Goal: Transaction & Acquisition: Register for event/course

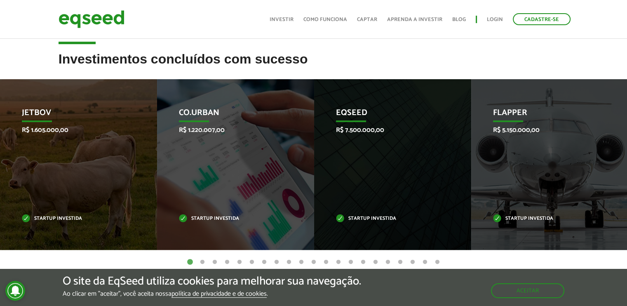
scroll to position [269, 0]
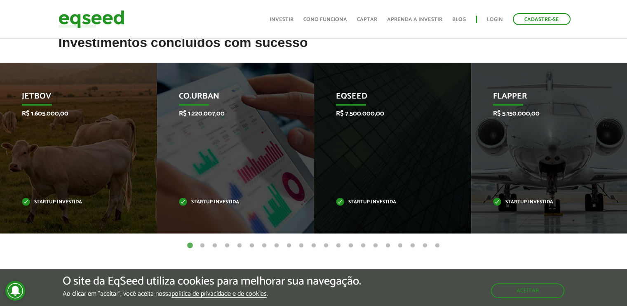
click at [201, 247] on button "2" at bounding box center [202, 245] width 8 height 8
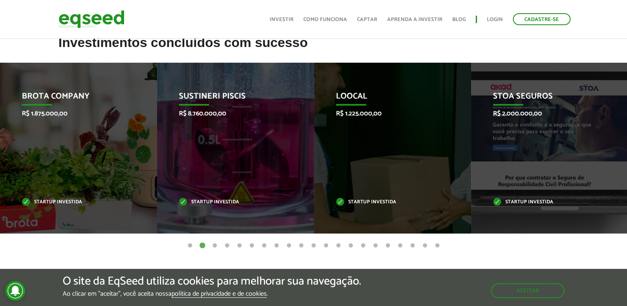
click at [213, 244] on button "3" at bounding box center [215, 245] width 8 height 8
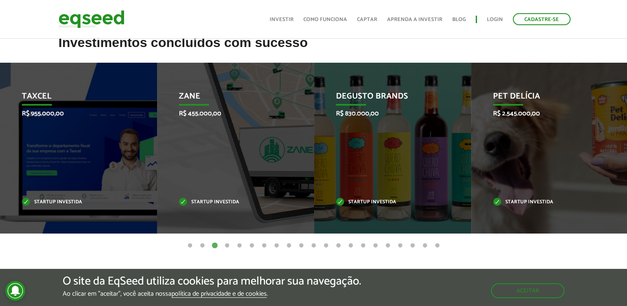
click at [226, 246] on button "4" at bounding box center [227, 245] width 8 height 8
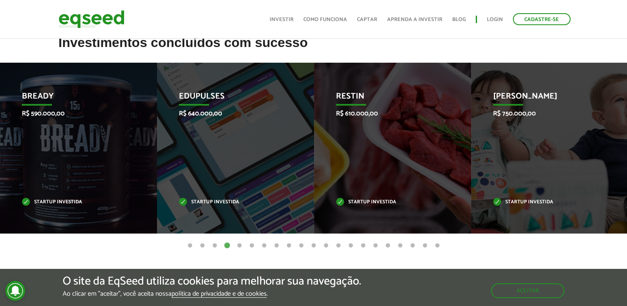
click at [239, 243] on button "5" at bounding box center [239, 245] width 8 height 8
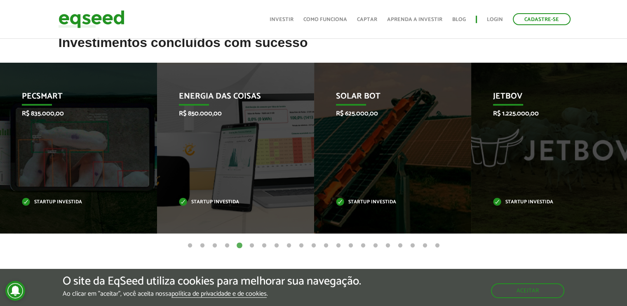
click at [226, 244] on button "4" at bounding box center [227, 245] width 8 height 8
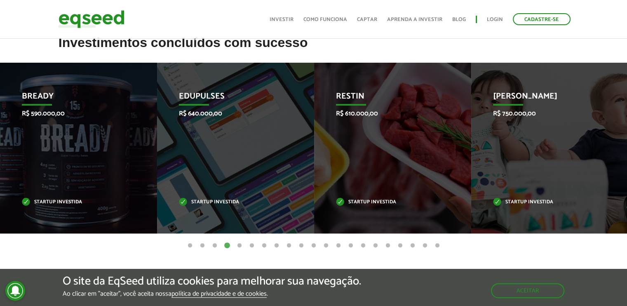
click at [238, 245] on button "5" at bounding box center [239, 245] width 8 height 8
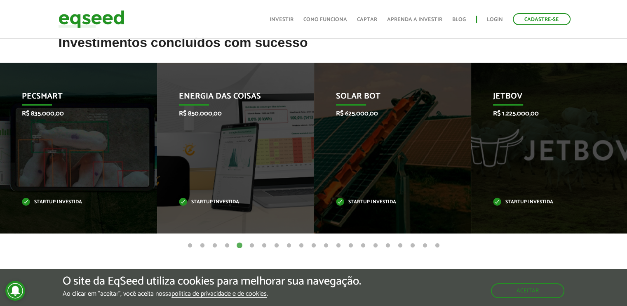
click at [251, 245] on button "6" at bounding box center [252, 245] width 8 height 8
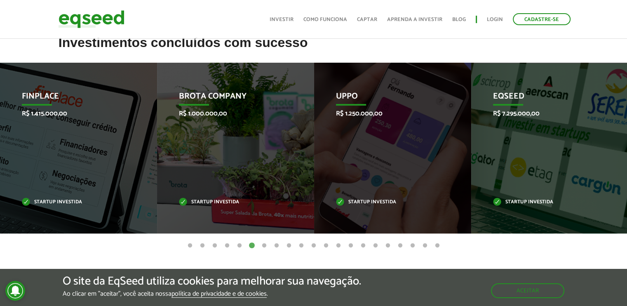
click at [262, 244] on button "7" at bounding box center [264, 245] width 8 height 8
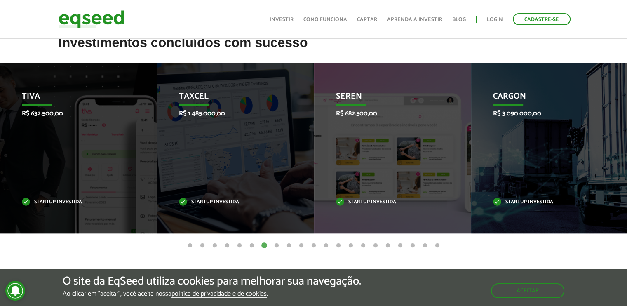
click at [277, 246] on button "8" at bounding box center [276, 245] width 8 height 8
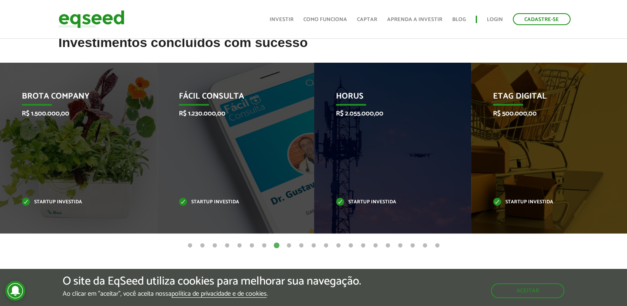
click at [287, 246] on button "9" at bounding box center [289, 245] width 8 height 8
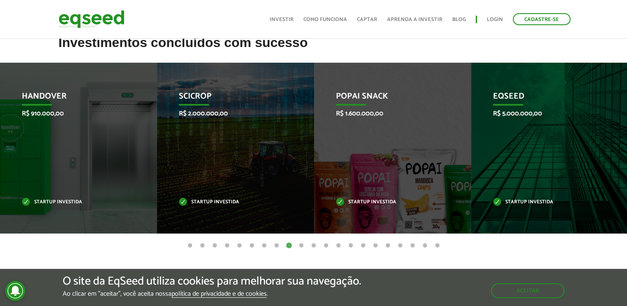
click at [302, 246] on button "10" at bounding box center [301, 245] width 8 height 8
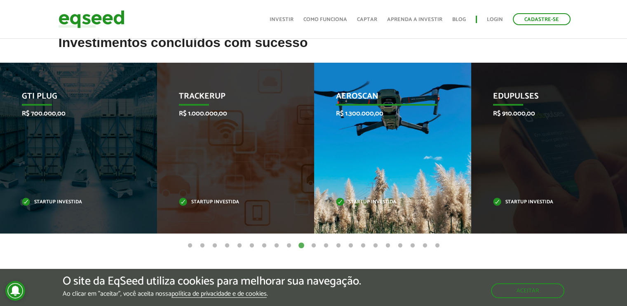
click at [363, 159] on div "Aeroscan R$ 1.300.000,00 Startup investida" at bounding box center [386, 148] width 145 height 171
click at [385, 105] on div "Aeroscan R$ 1.300.000,00 Startup investida" at bounding box center [386, 148] width 145 height 171
click at [377, 134] on div "Aeroscan R$ 1.300.000,00 Startup investida" at bounding box center [386, 148] width 145 height 171
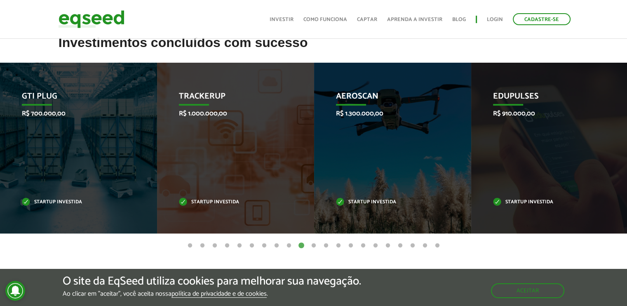
drag, startPoint x: 377, startPoint y: 134, endPoint x: 391, endPoint y: 261, distance: 127.7
click at [391, 261] on article "Investimentos concluídos com sucesso Invoop R$ 250.000,00 Startup investida Pro…" at bounding box center [313, 164] width 627 height 259
click at [362, 245] on button "15" at bounding box center [363, 245] width 8 height 8
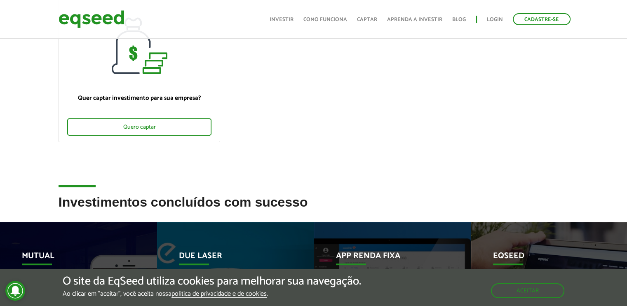
scroll to position [88, 0]
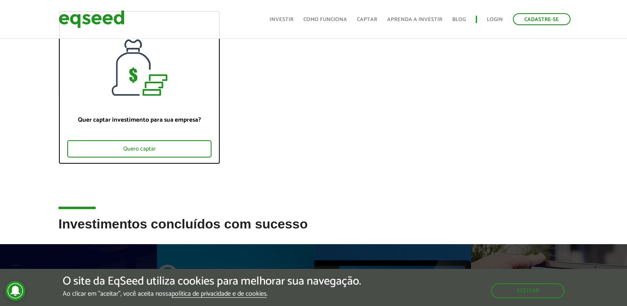
click at [139, 81] on div at bounding box center [139, 53] width 161 height 84
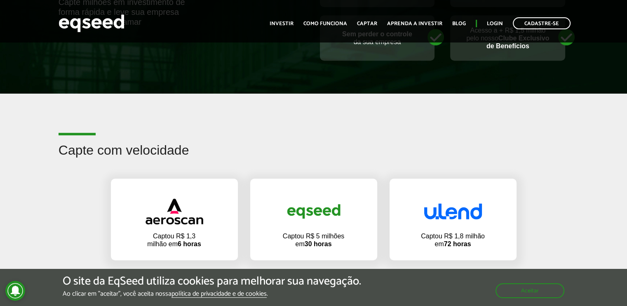
scroll to position [516, 0]
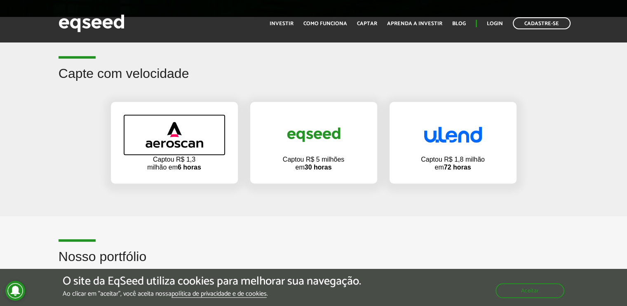
click at [180, 142] on img at bounding box center [174, 135] width 58 height 26
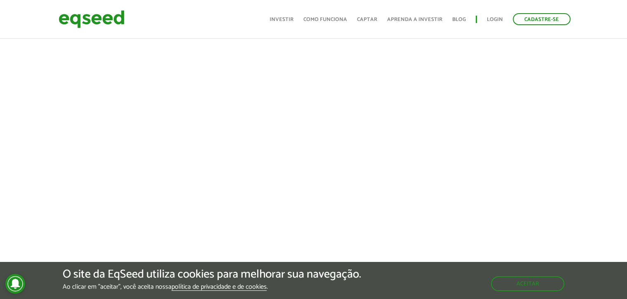
scroll to position [346, 0]
click at [515, 284] on button "Aceitar" at bounding box center [528, 283] width 72 height 13
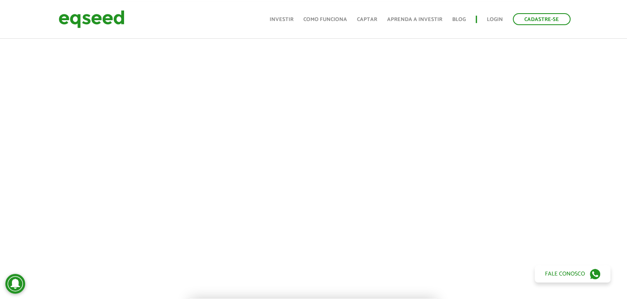
click at [33, 141] on div at bounding box center [313, 141] width 627 height 281
click at [283, 17] on link "Investir" at bounding box center [281, 19] width 24 height 5
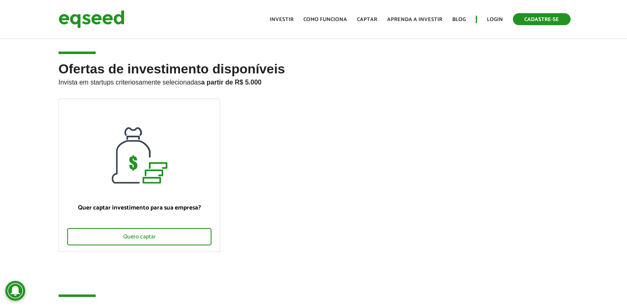
click at [547, 20] on link "Cadastre-se" at bounding box center [542, 19] width 58 height 12
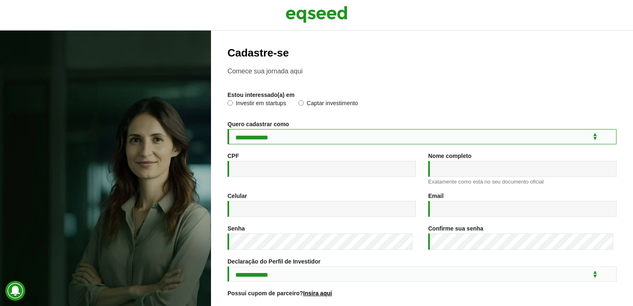
click at [589, 139] on select "**********" at bounding box center [421, 136] width 389 height 15
select select "***"
click at [227, 129] on select "**********" at bounding box center [421, 136] width 389 height 15
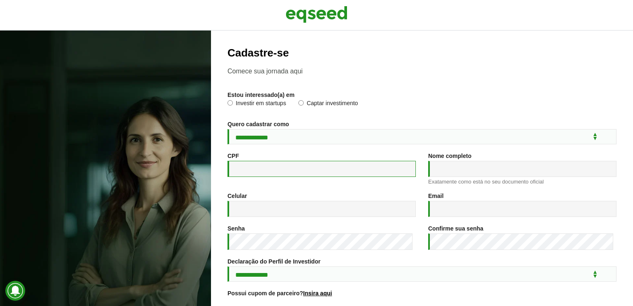
click at [241, 170] on input "CPF *" at bounding box center [321, 169] width 188 height 16
type input "**********"
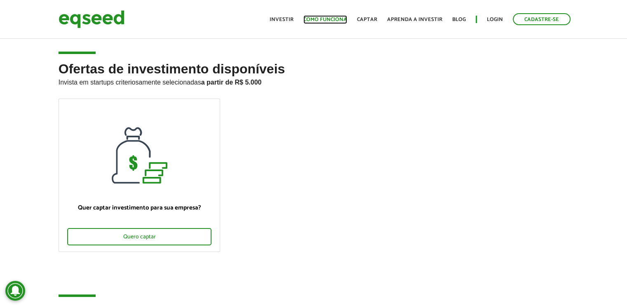
click at [331, 18] on link "Como funciona" at bounding box center [325, 19] width 44 height 5
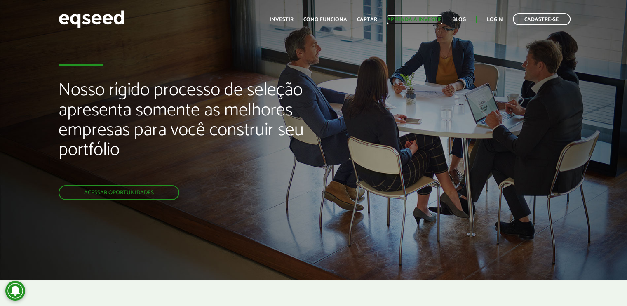
click at [414, 21] on link "Aprenda a investir" at bounding box center [414, 19] width 55 height 5
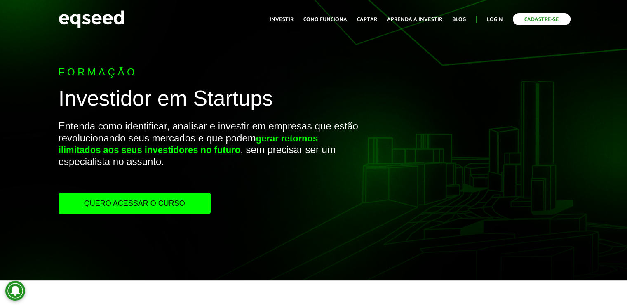
click at [536, 18] on link "Cadastre-se" at bounding box center [542, 19] width 58 height 12
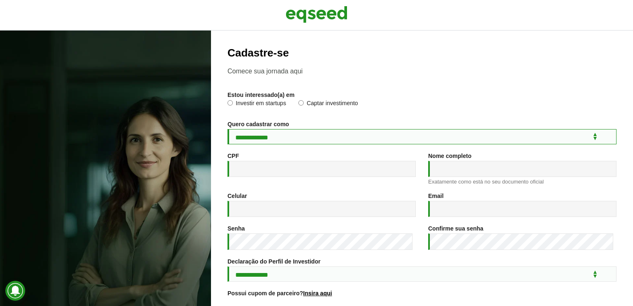
click at [407, 140] on select "**********" at bounding box center [421, 136] width 389 height 15
select select "***"
click at [227, 129] on select "**********" at bounding box center [421, 136] width 389 height 15
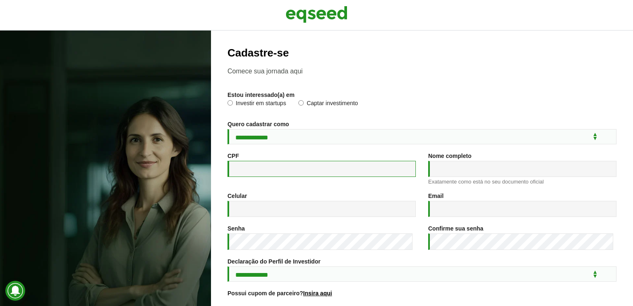
click at [246, 170] on input "CPF *" at bounding box center [321, 169] width 188 height 16
type input "**********"
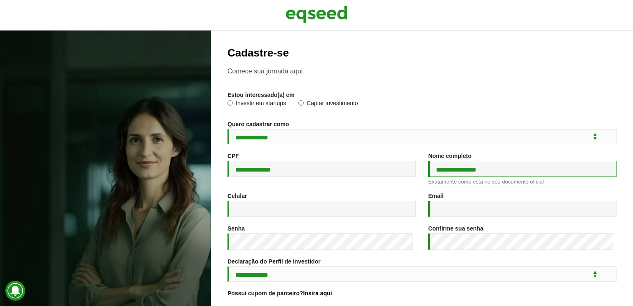
type input "**********"
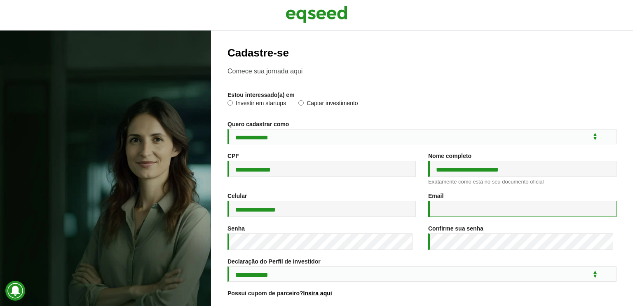
type input "**********"
click at [286, 214] on input "**********" at bounding box center [321, 209] width 188 height 16
type input "**********"
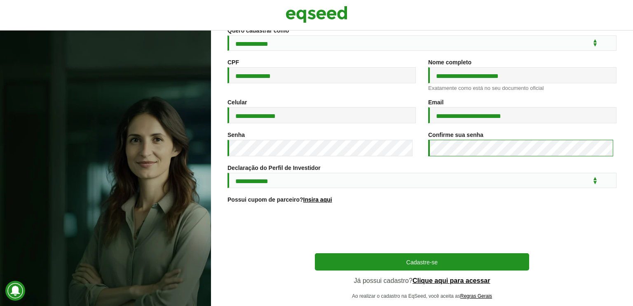
scroll to position [115, 0]
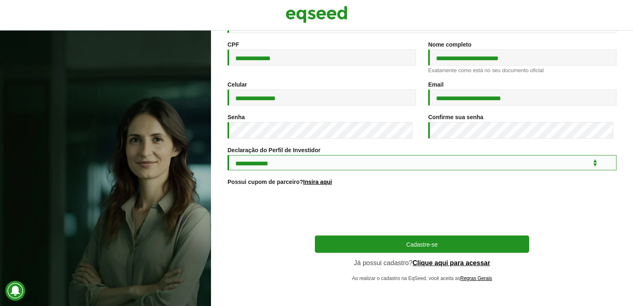
click at [588, 164] on select "**********" at bounding box center [421, 162] width 389 height 15
select select "***"
click at [227, 155] on select "**********" at bounding box center [421, 162] width 389 height 15
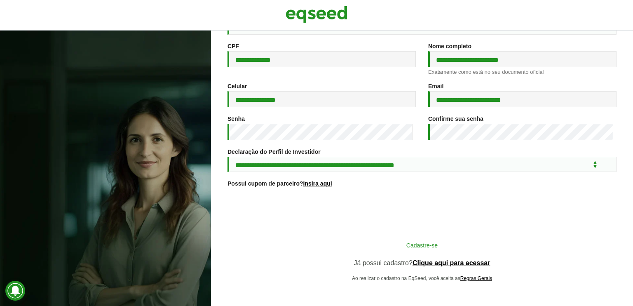
click at [374, 250] on button "Cadastre-se" at bounding box center [422, 245] width 214 height 16
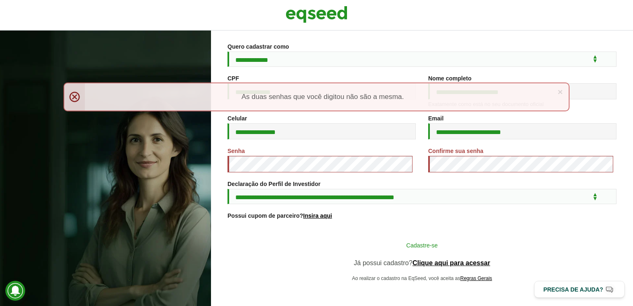
scroll to position [84, 0]
click at [396, 243] on button "Cadastre-se" at bounding box center [422, 245] width 214 height 16
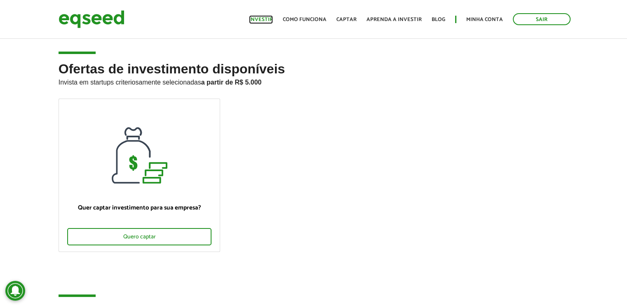
click at [270, 17] on link "Investir" at bounding box center [261, 19] width 24 height 5
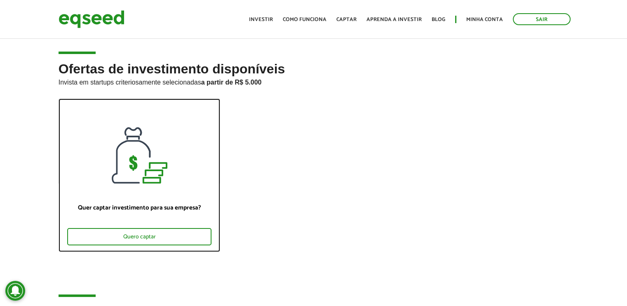
click at [138, 152] on div at bounding box center [139, 141] width 161 height 84
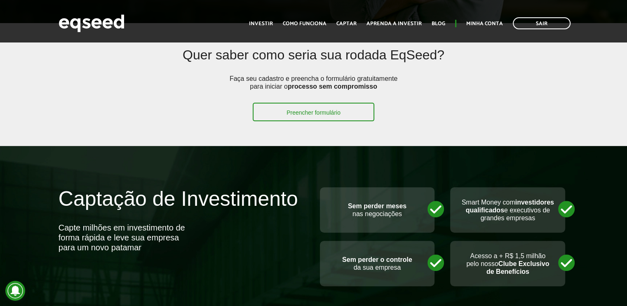
scroll to position [231, 0]
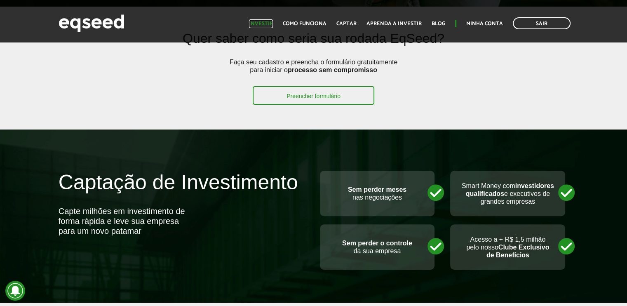
click at [265, 23] on link "Investir" at bounding box center [261, 23] width 24 height 5
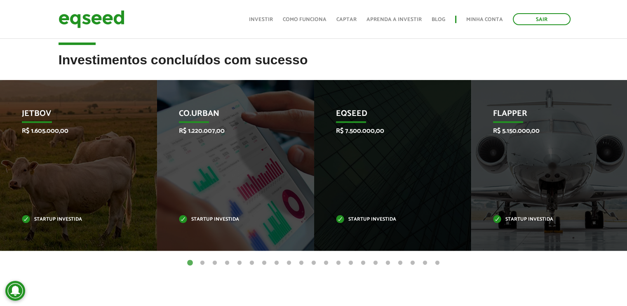
scroll to position [264, 0]
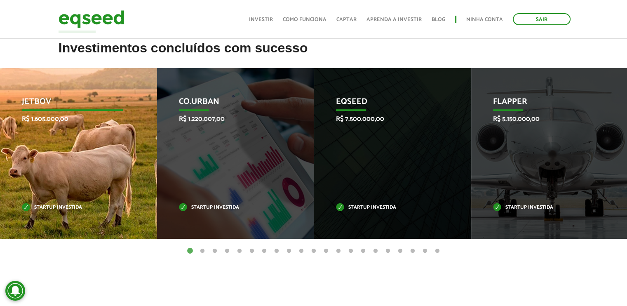
click at [62, 131] on div "JetBov R$ 1.605.000,00 Startup investida" at bounding box center [72, 153] width 145 height 171
click at [75, 139] on div "JetBov R$ 1.605.000,00 Startup investida" at bounding box center [72, 153] width 145 height 171
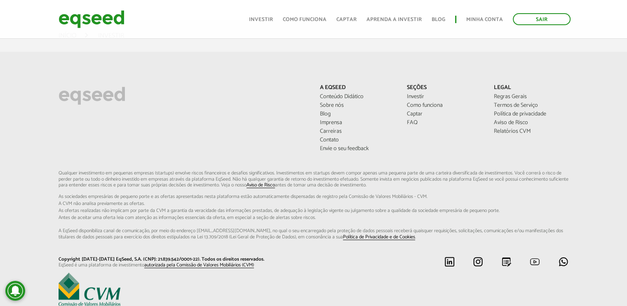
scroll to position [560, 0]
click at [395, 19] on link "Aprenda a investir" at bounding box center [393, 19] width 55 height 5
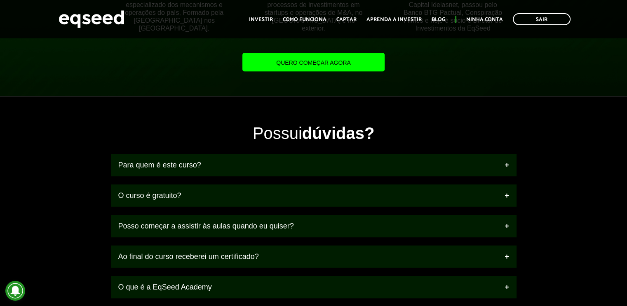
scroll to position [878, 0]
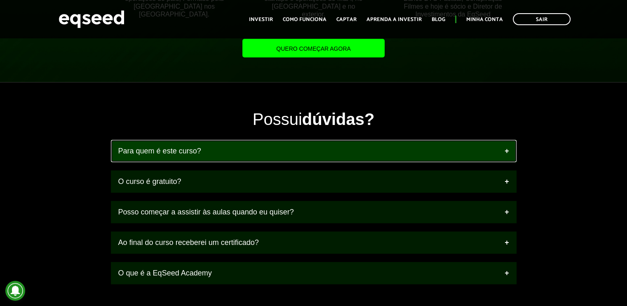
click at [506, 153] on link "Para quem é este curso?" at bounding box center [313, 151] width 405 height 22
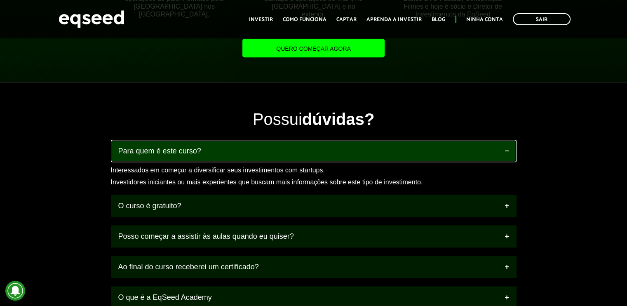
click at [506, 153] on link "Para quem é este curso?" at bounding box center [313, 151] width 405 height 22
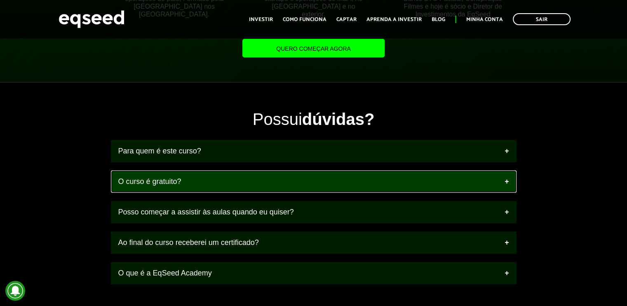
click at [505, 178] on link "O curso é gratuito?" at bounding box center [313, 181] width 405 height 22
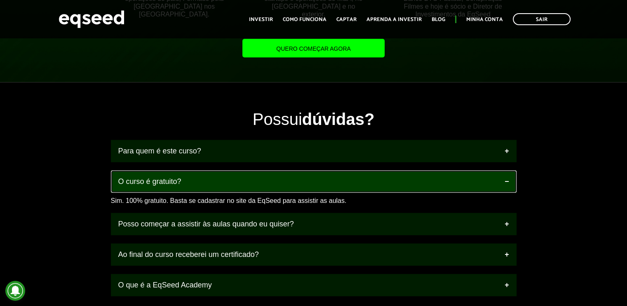
click at [505, 178] on link "O curso é gratuito?" at bounding box center [313, 181] width 405 height 22
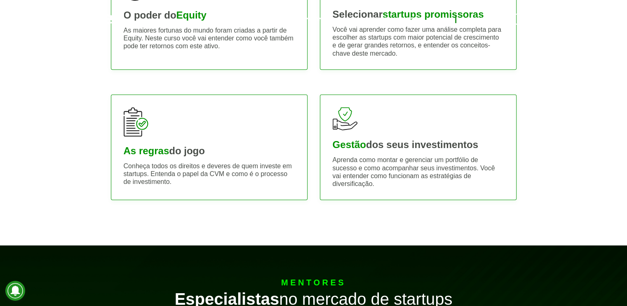
scroll to position [0, 0]
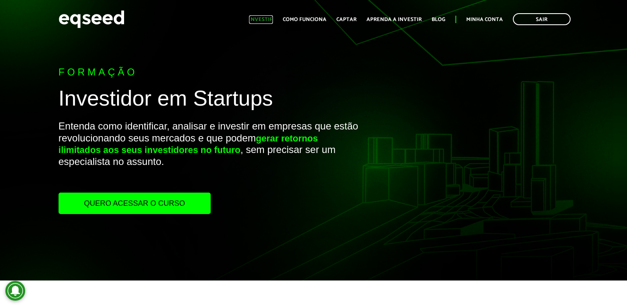
click at [265, 20] on link "Investir" at bounding box center [261, 19] width 24 height 5
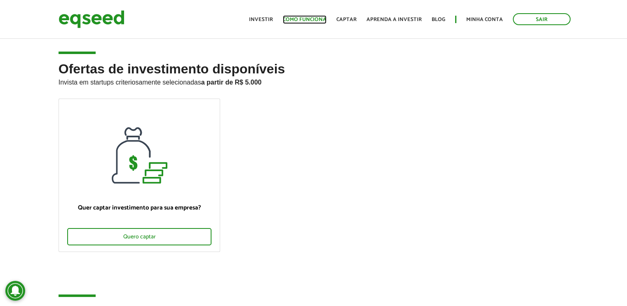
click at [299, 18] on link "Como funciona" at bounding box center [305, 19] width 44 height 5
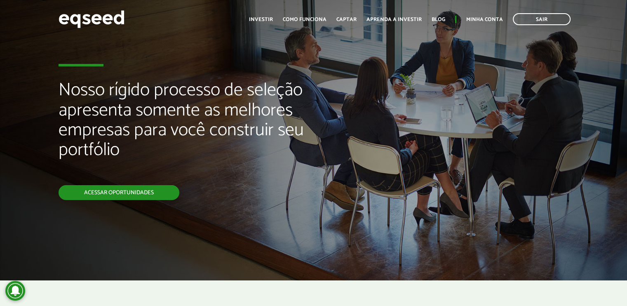
click at [134, 194] on link "Acessar oportunidades" at bounding box center [119, 192] width 121 height 15
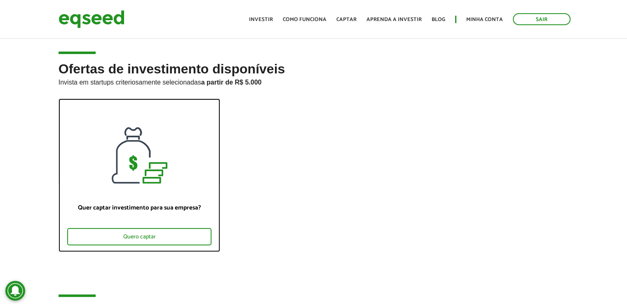
click at [135, 166] on div at bounding box center [139, 141] width 161 height 84
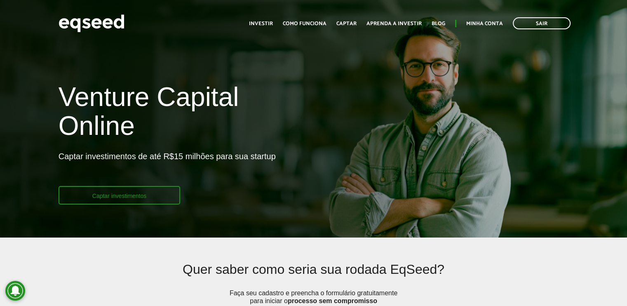
click at [124, 193] on link "Captar investimentos" at bounding box center [120, 195] width 122 height 19
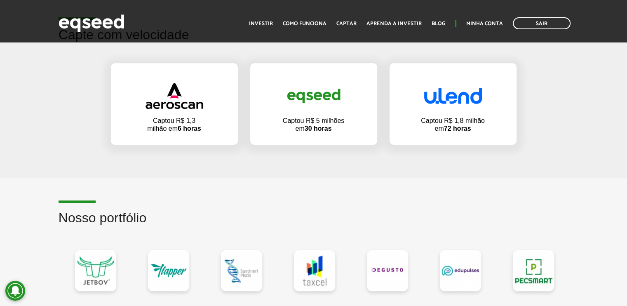
scroll to position [500, 0]
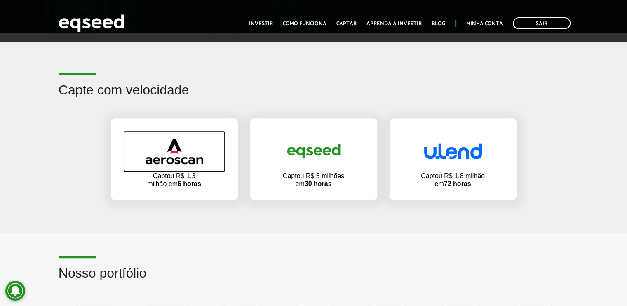
click at [174, 155] on img at bounding box center [174, 151] width 58 height 26
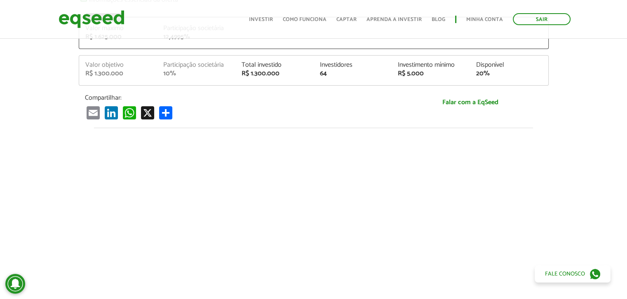
scroll to position [225, 0]
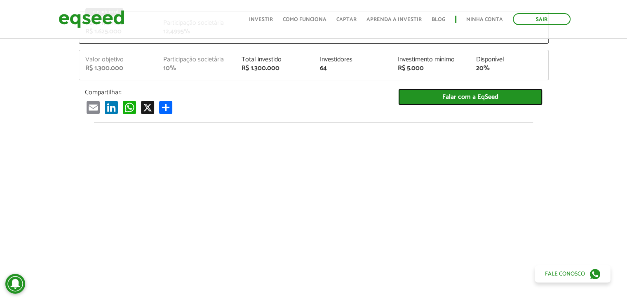
click at [478, 94] on link "Falar com a EqSeed" at bounding box center [470, 97] width 144 height 17
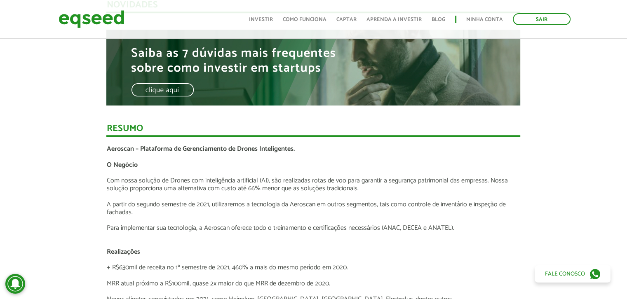
scroll to position [665, 0]
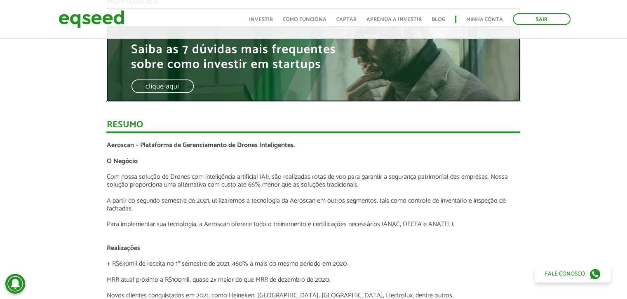
click at [173, 87] on img at bounding box center [313, 64] width 414 height 76
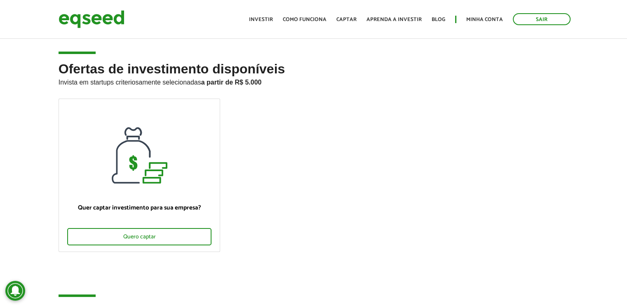
click at [17, 205] on div "Ofertas de investimento disponíveis Invista em startups criteriosamente selecio…" at bounding box center [313, 183] width 627 height 243
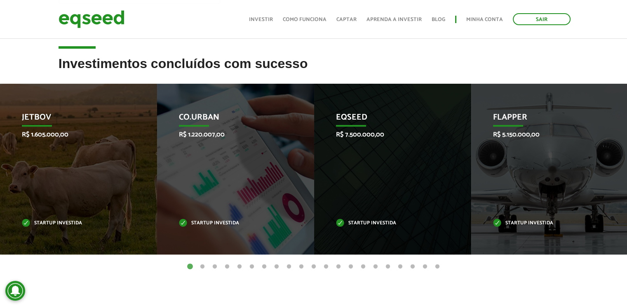
scroll to position [247, 0]
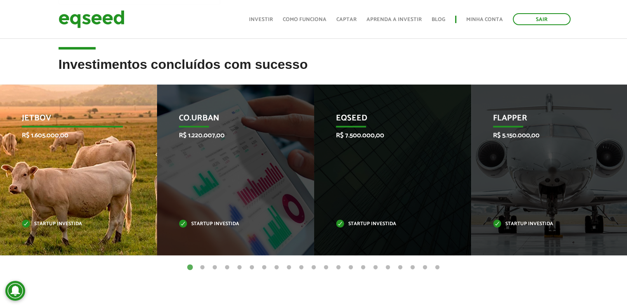
click at [71, 171] on div "JetBov R$ 1.605.000,00 Startup investida" at bounding box center [72, 169] width 145 height 171
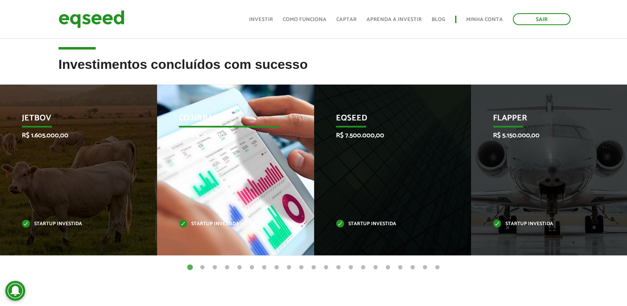
click at [222, 171] on div "Co.Urban R$ 1.220.007,00 Startup investida" at bounding box center [229, 169] width 145 height 171
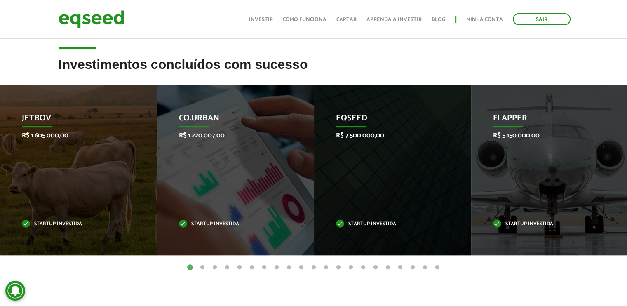
click at [203, 269] on button "2" at bounding box center [202, 267] width 8 height 8
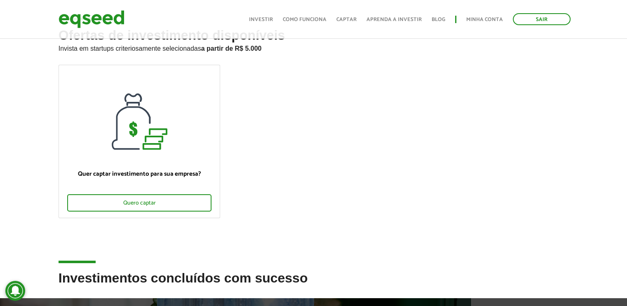
scroll to position [0, 0]
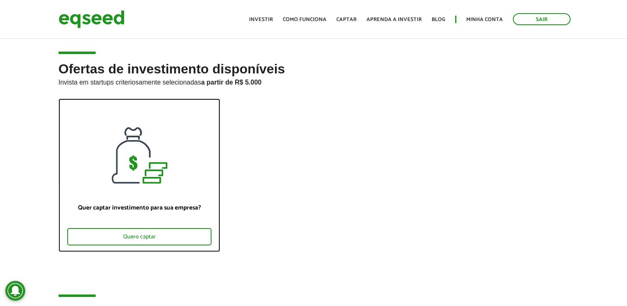
click at [122, 152] on div at bounding box center [139, 141] width 161 height 84
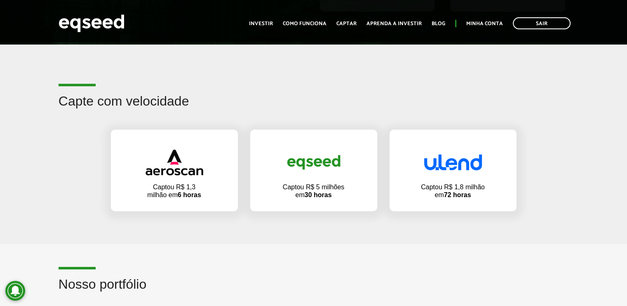
scroll to position [505, 0]
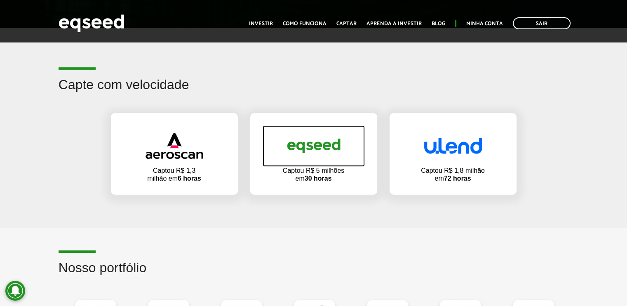
click at [300, 153] on img at bounding box center [314, 146] width 58 height 28
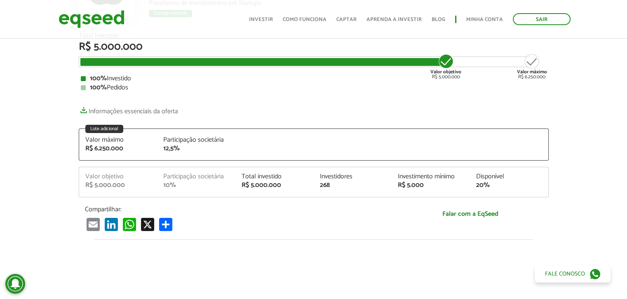
scroll to position [115, 0]
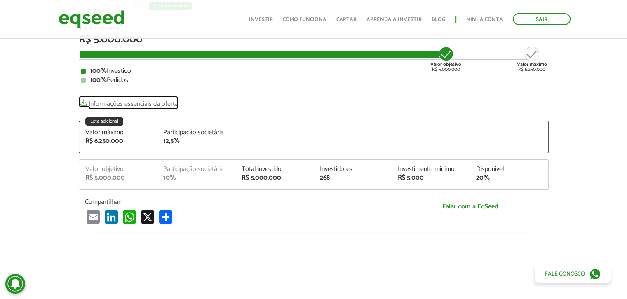
click at [82, 103] on link "Informações essenciais da oferta" at bounding box center [128, 102] width 99 height 12
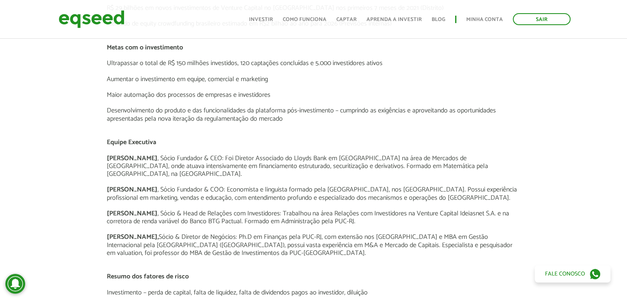
scroll to position [1154, 0]
